Goal: Information Seeking & Learning: Learn about a topic

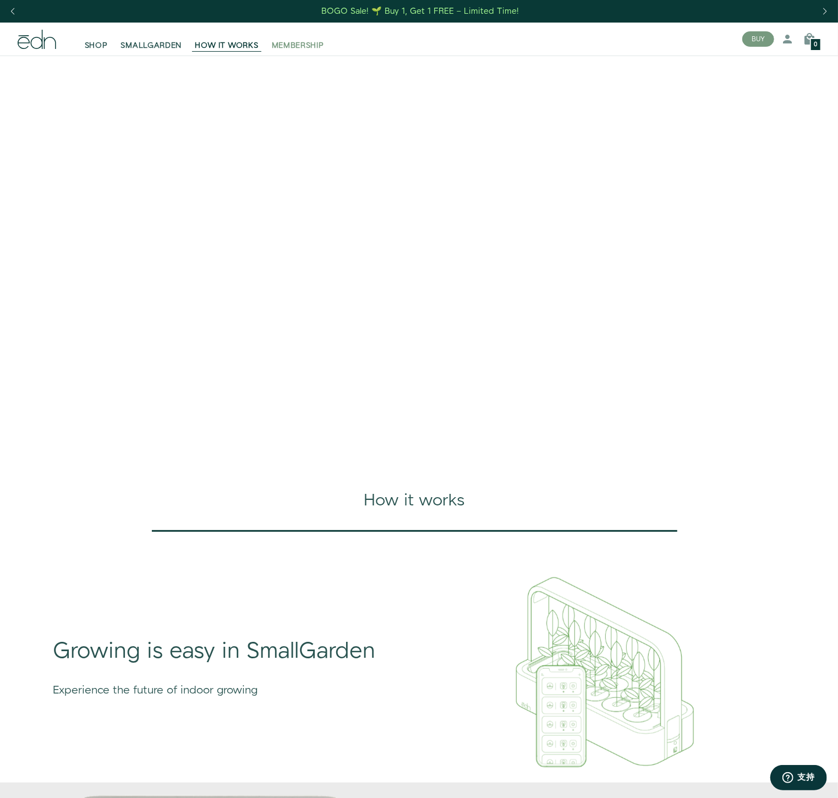
click at [310, 45] on span "MEMBERSHIP" at bounding box center [298, 45] width 52 height 11
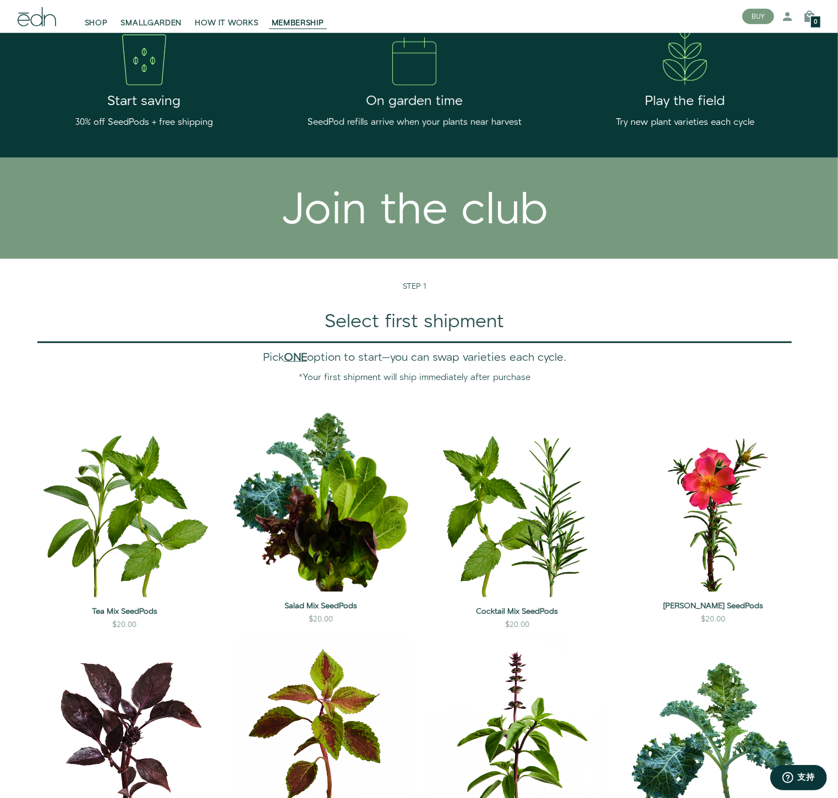
scroll to position [489, 0]
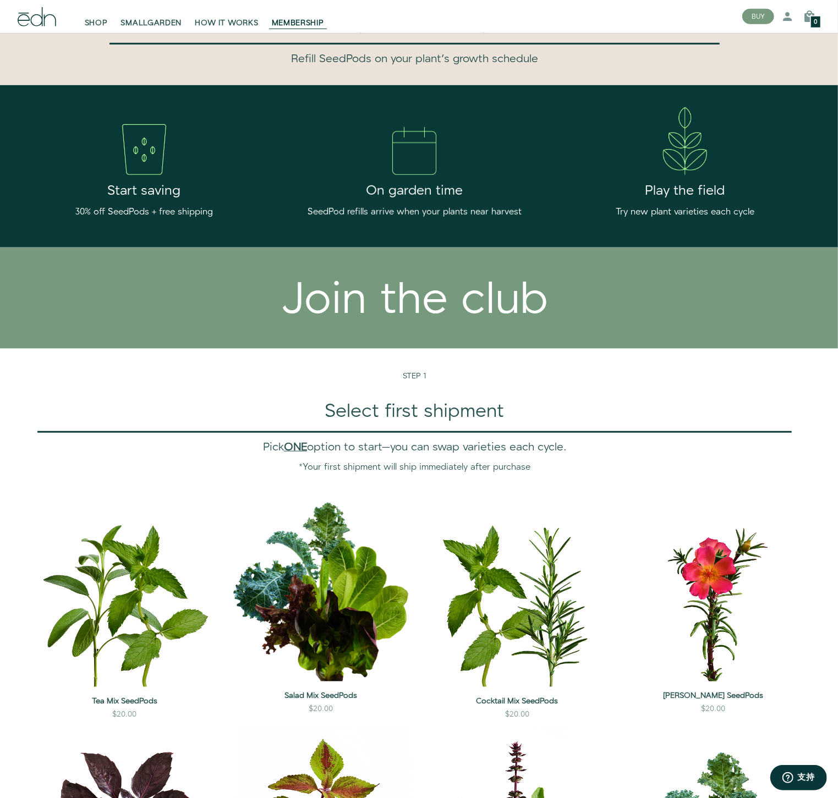
click at [145, 29] on div "SHOP SMALLGARDEN HOW IT WORKS MEMBERSHIP" at bounding box center [371, 16] width 725 height 33
click at [145, 17] on link "SMALLGARDEN" at bounding box center [151, 16] width 74 height 24
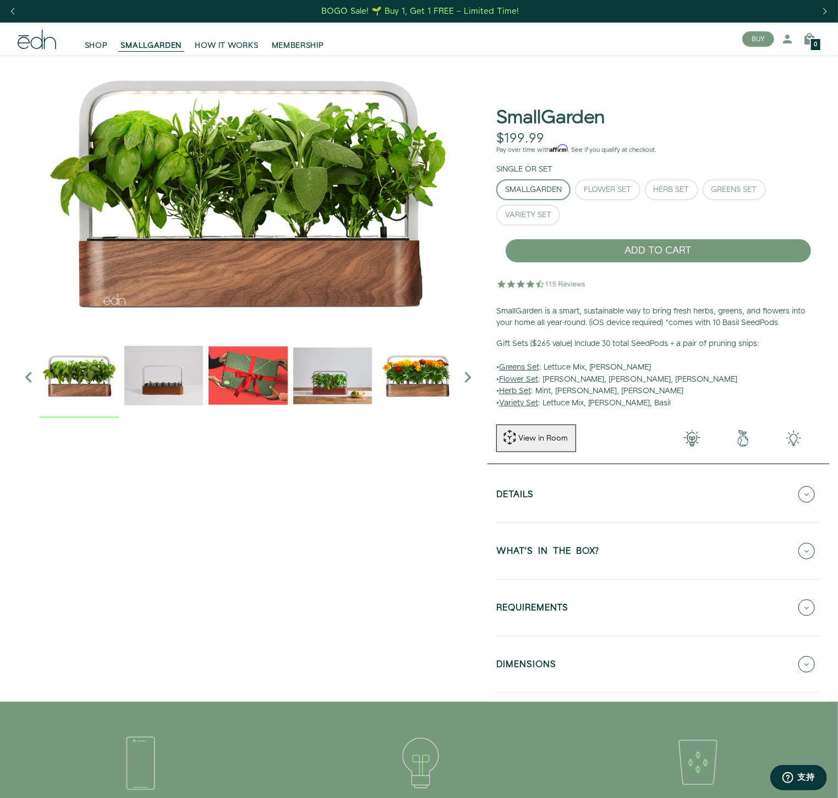
click at [177, 387] on img "2 / 6" at bounding box center [163, 375] width 79 height 79
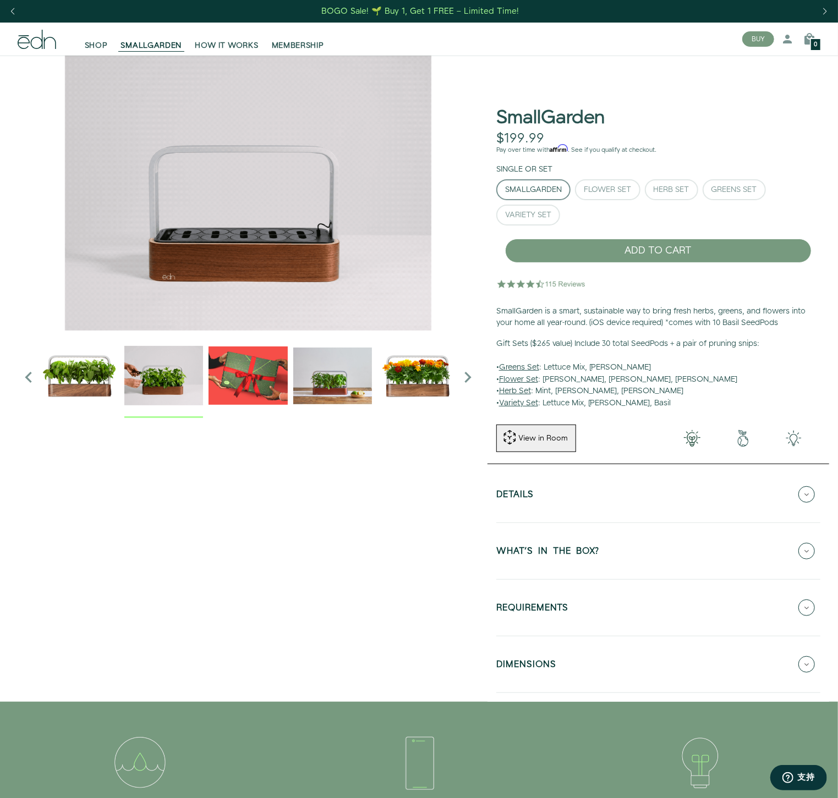
click at [257, 372] on img "3 / 6" at bounding box center [248, 375] width 79 height 79
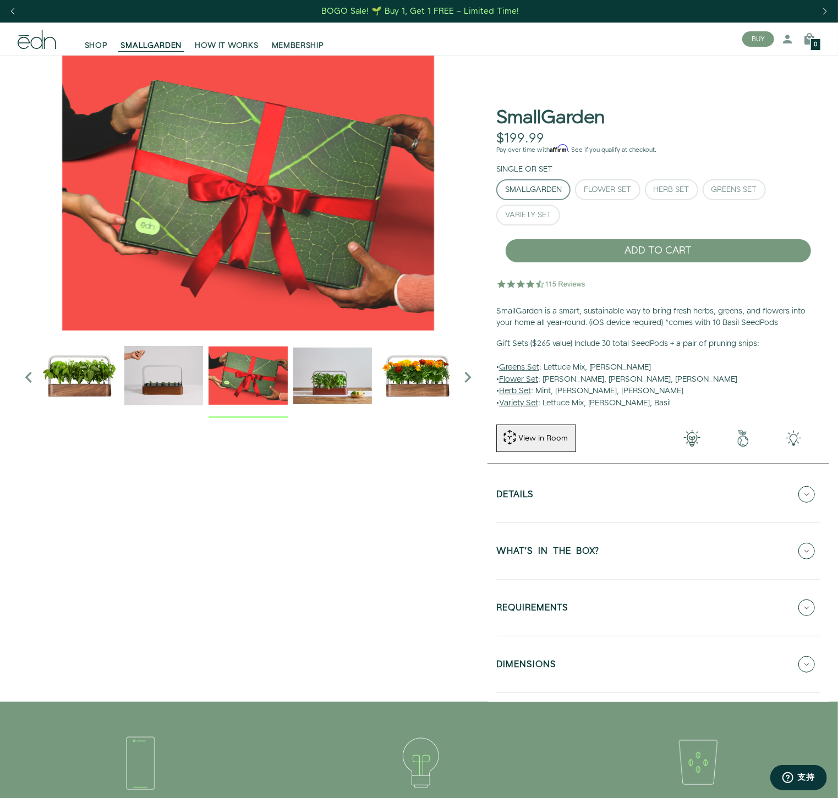
click at [350, 371] on img "4 / 6" at bounding box center [332, 375] width 79 height 79
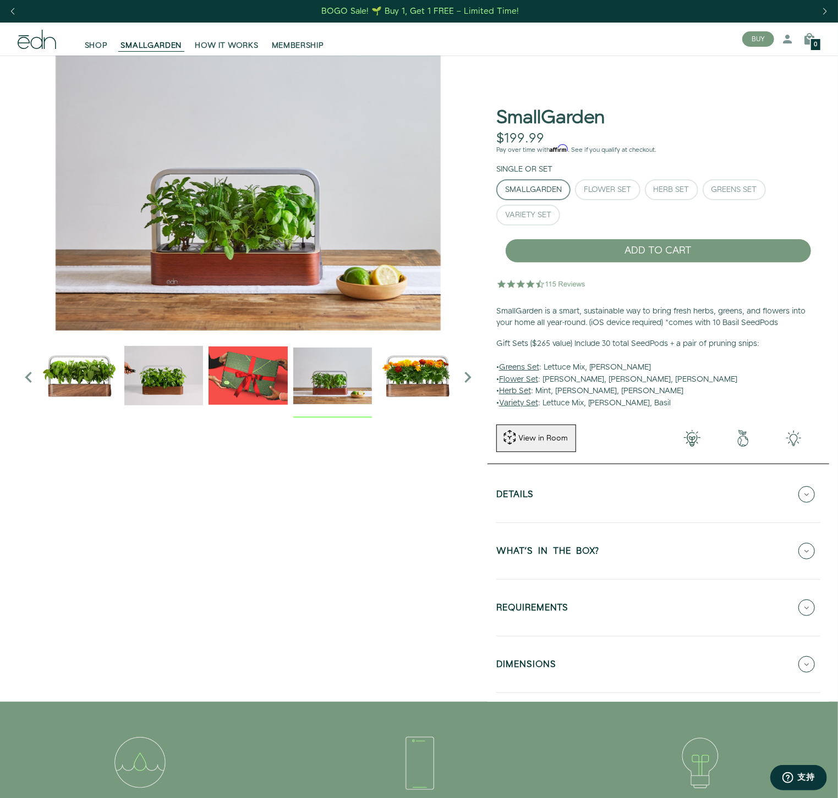
click at [409, 372] on img "5 / 6" at bounding box center [416, 375] width 79 height 79
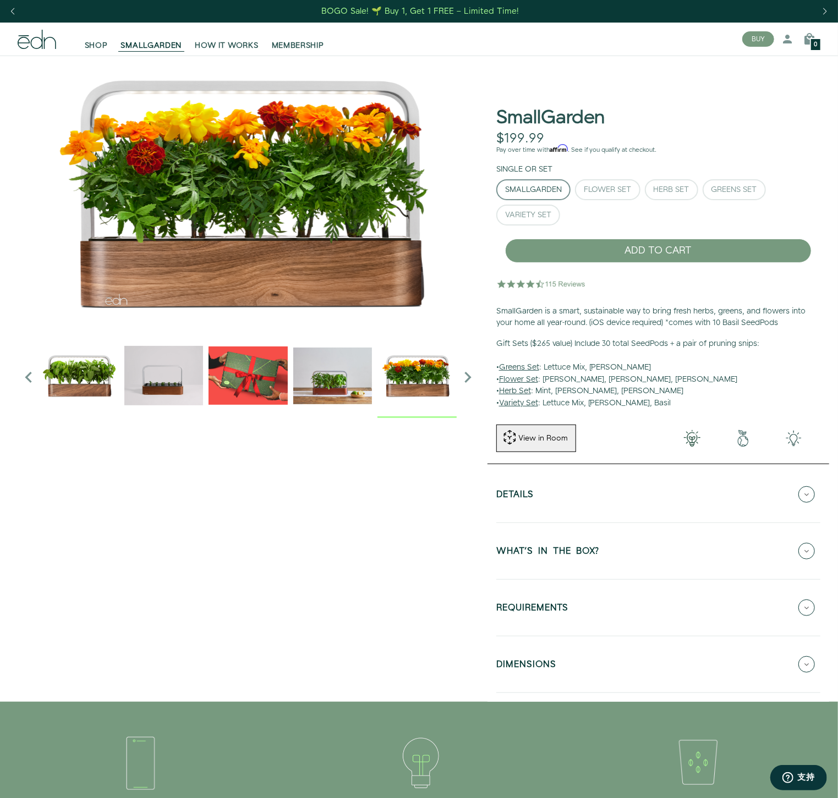
click at [469, 378] on icon "Next slide" at bounding box center [468, 377] width 22 height 22
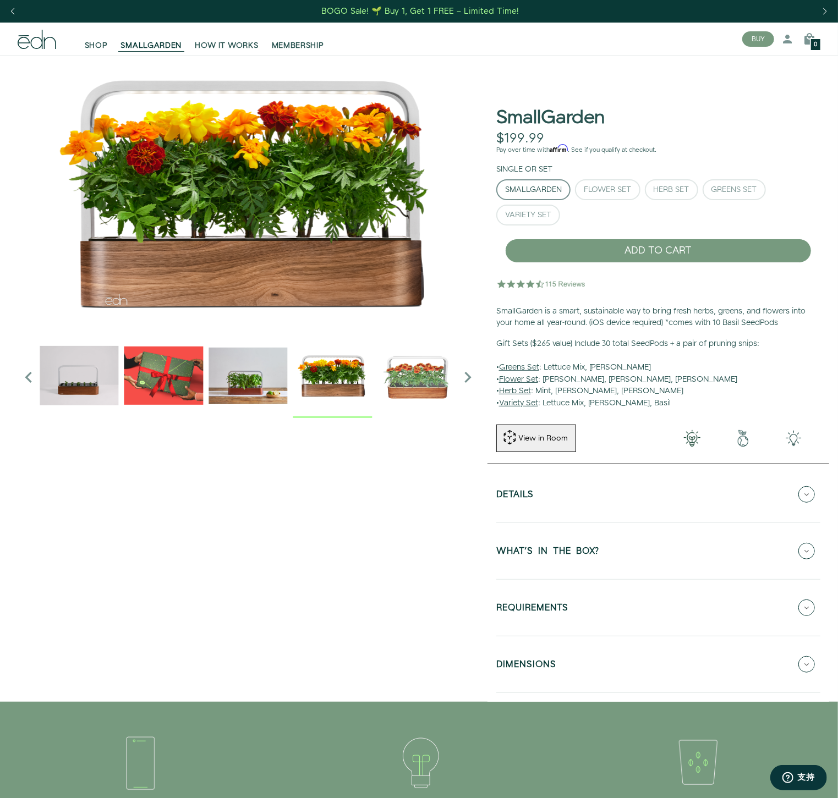
click at [469, 378] on icon "Next slide" at bounding box center [468, 377] width 22 height 22
click at [424, 385] on img "6 / 6" at bounding box center [416, 375] width 79 height 79
click at [424, 386] on img "6 / 6" at bounding box center [418, 375] width 79 height 79
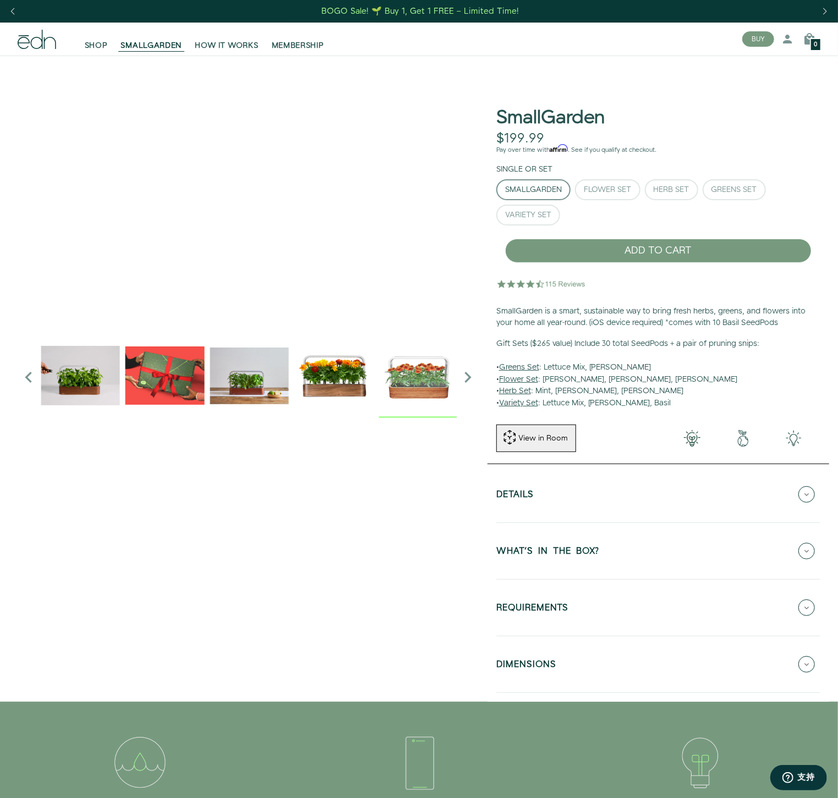
drag, startPoint x: 193, startPoint y: 223, endPoint x: 211, endPoint y: 226, distance: 18.3
click at [211, 226] on div "SmallGarden. Use mouse, touch or arrow keys to move." at bounding box center [248, 193] width 461 height 275
drag, startPoint x: 221, startPoint y: 224, endPoint x: 607, endPoint y: 298, distance: 392.8
click at [479, 295] on div "SmallGarden. Use mouse, touch or arrow keys to move." at bounding box center [248, 193] width 461 height 275
drag, startPoint x: 205, startPoint y: 249, endPoint x: 360, endPoint y: 223, distance: 157.4
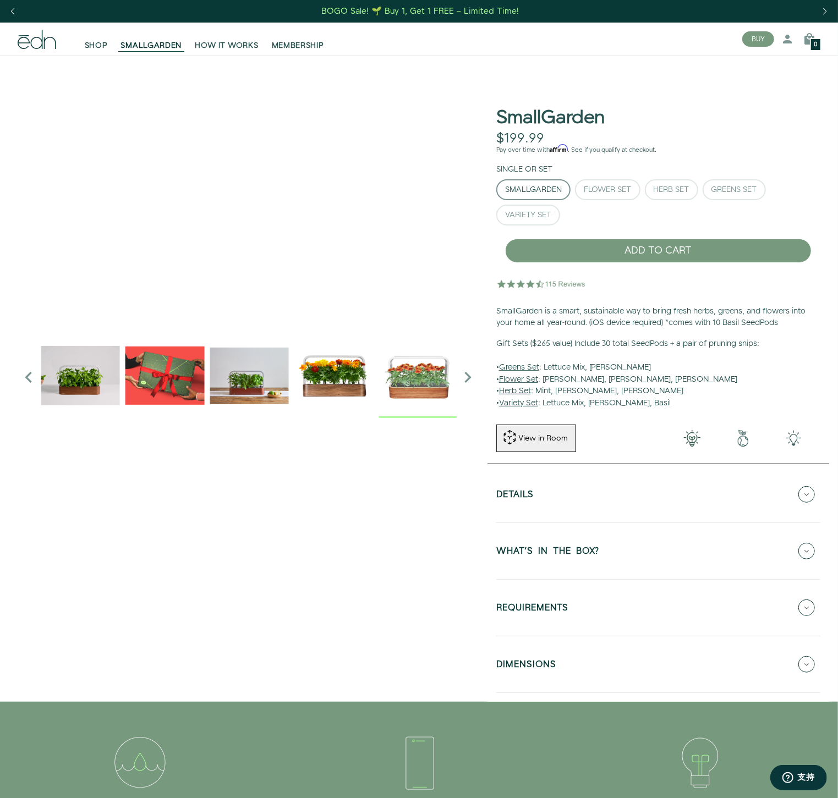
click at [362, 222] on div "SmallGarden. Use mouse, touch or arrow keys to move." at bounding box center [248, 193] width 461 height 275
drag, startPoint x: 227, startPoint y: 256, endPoint x: 485, endPoint y: 337, distance: 270.4
click at [479, 320] on div "SmallGarden. Use mouse, touch or arrow keys to move." at bounding box center [248, 193] width 461 height 275
drag, startPoint x: 272, startPoint y: 248, endPoint x: 342, endPoint y: 199, distance: 85.0
click at [342, 199] on div "SmallGarden. Use mouse, touch or arrow keys to move." at bounding box center [248, 193] width 461 height 275
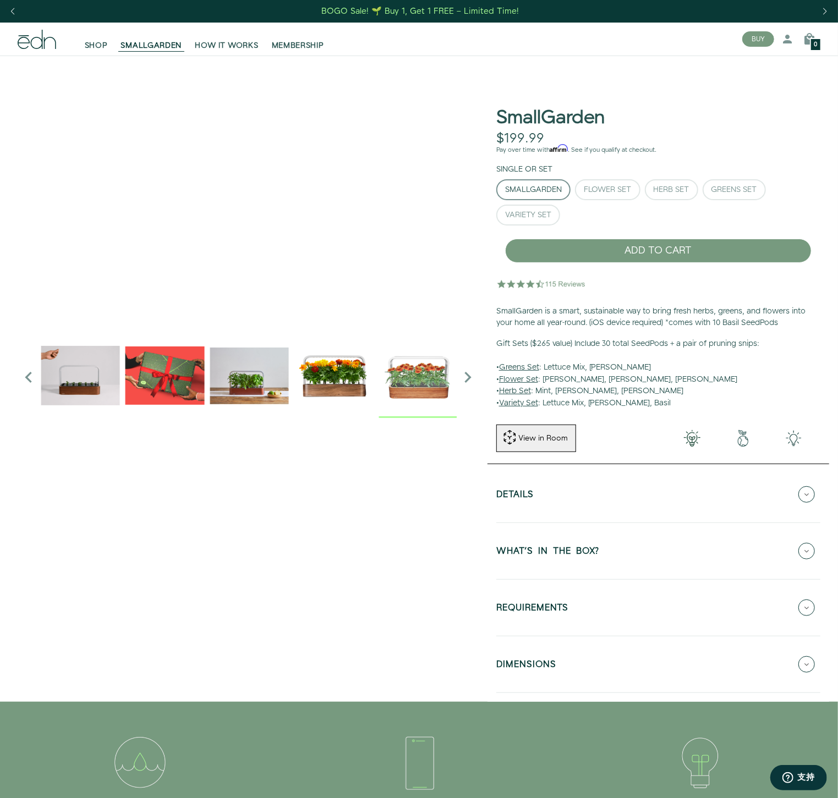
drag, startPoint x: 260, startPoint y: 235, endPoint x: -10, endPoint y: 254, distance: 270.8
click at [18, 254] on div "SmallGarden. Use mouse, touch or arrow keys to move." at bounding box center [248, 193] width 461 height 275
drag, startPoint x: 333, startPoint y: 234, endPoint x: 1554, endPoint y: 349, distance: 1226.8
click at [479, 331] on div "SmallGarden. Use mouse, touch or arrow keys to move." at bounding box center [248, 193] width 461 height 275
drag, startPoint x: 286, startPoint y: 244, endPoint x: 278, endPoint y: 241, distance: 8.7
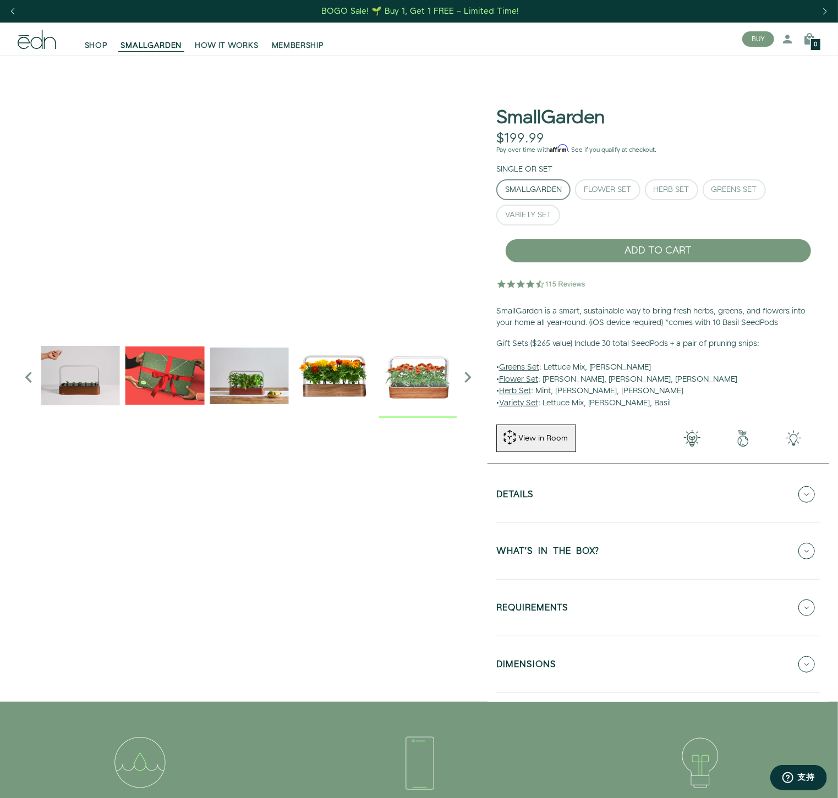
click at [278, 241] on div "SmallGarden. Use mouse, touch or arrow keys to move." at bounding box center [248, 193] width 461 height 275
